Goal: Information Seeking & Learning: Learn about a topic

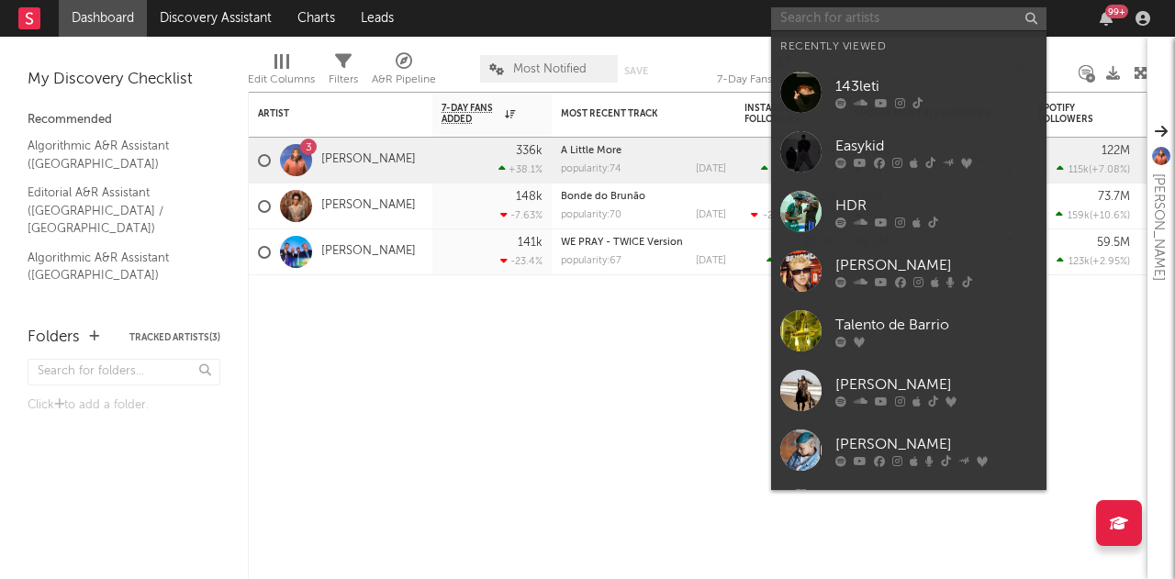
click at [862, 18] on input "text" at bounding box center [908, 18] width 275 height 23
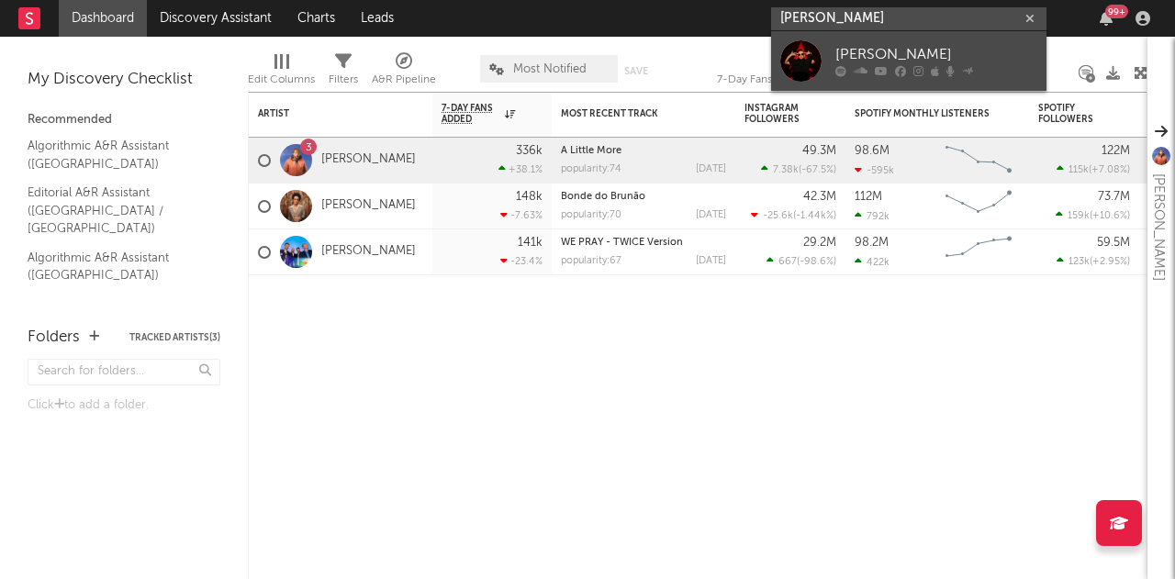
type input "[PERSON_NAME]"
click at [882, 56] on div "[PERSON_NAME]" at bounding box center [936, 55] width 202 height 22
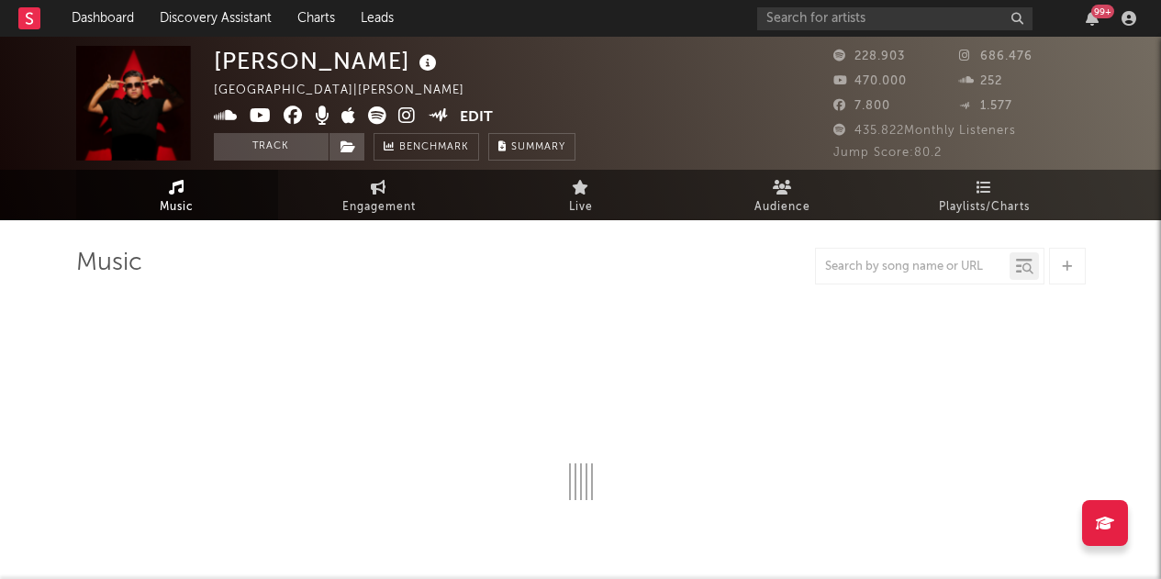
select select "6m"
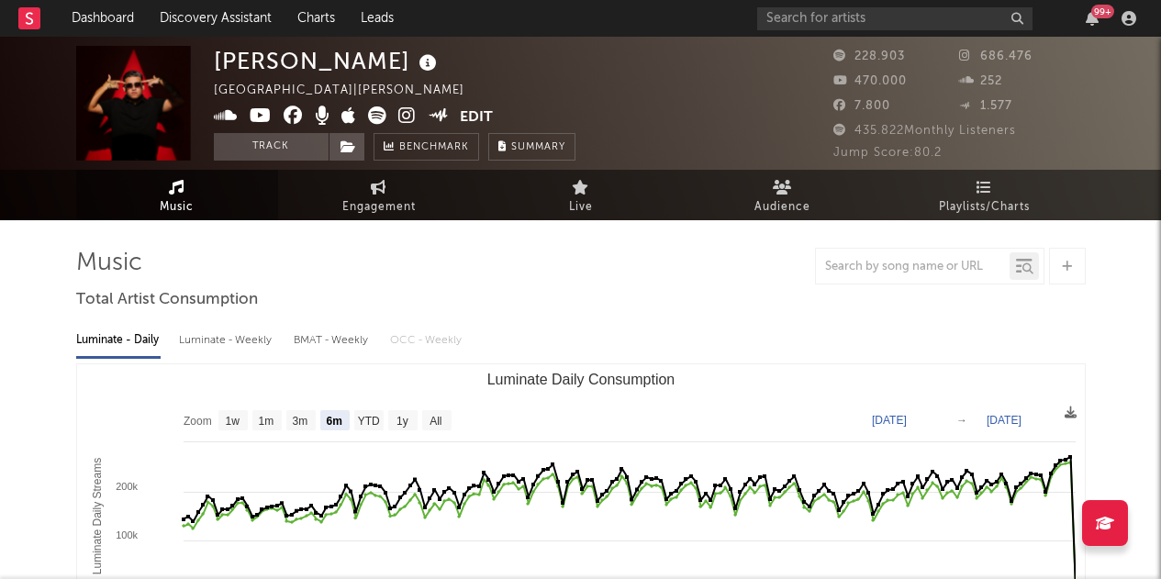
scroll to position [292, 0]
